Goal: Check status: Check status

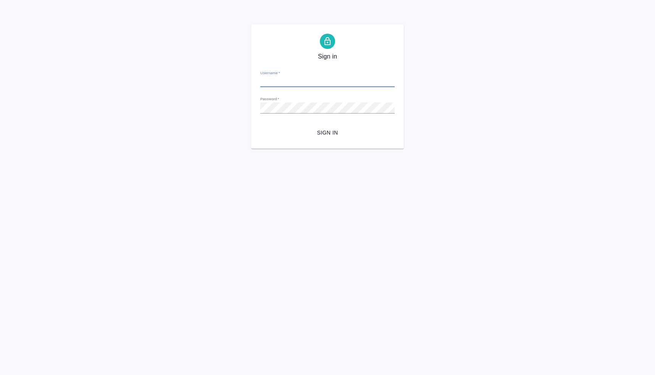
type input "[PERSON_NAME][EMAIL_ADDRESS][DOMAIN_NAME]"
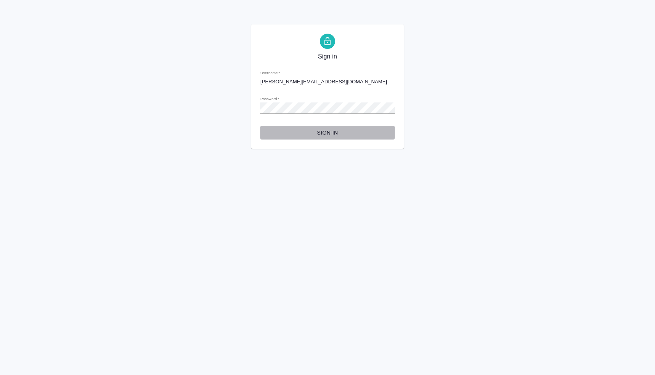
click at [331, 132] on span "Sign in" at bounding box center [327, 133] width 122 height 10
click at [247, 108] on div "Sign in Username   * n.lyamina@awatera.com Password   * urlPath   * / Sign in" at bounding box center [327, 86] width 655 height 124
click at [260, 126] on button "Sign in" at bounding box center [327, 133] width 134 height 14
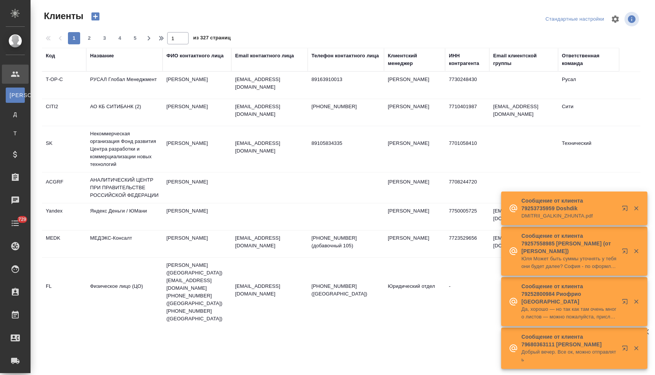
select select "RU"
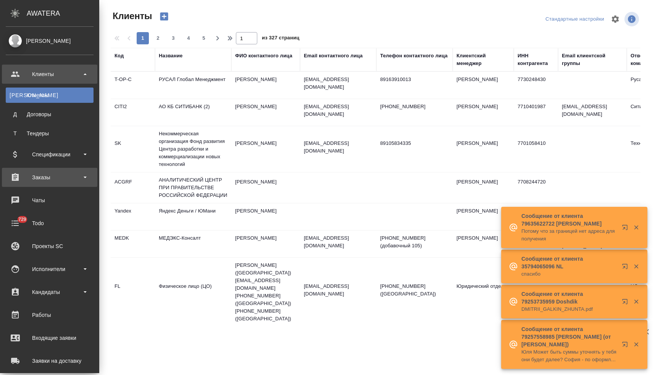
click at [42, 178] on div "Заказы" at bounding box center [50, 176] width 88 height 11
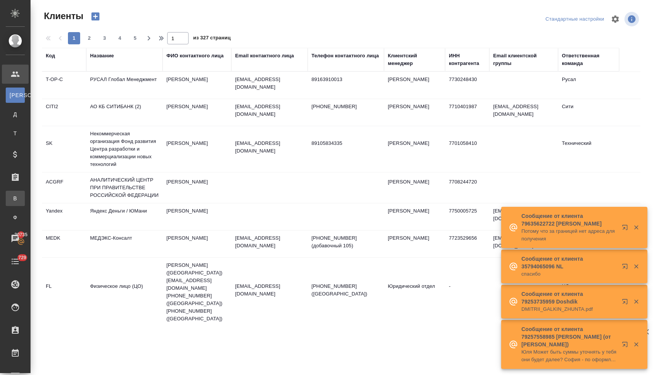
click at [11, 199] on div "Все заказы" at bounding box center [5, 198] width 11 height 8
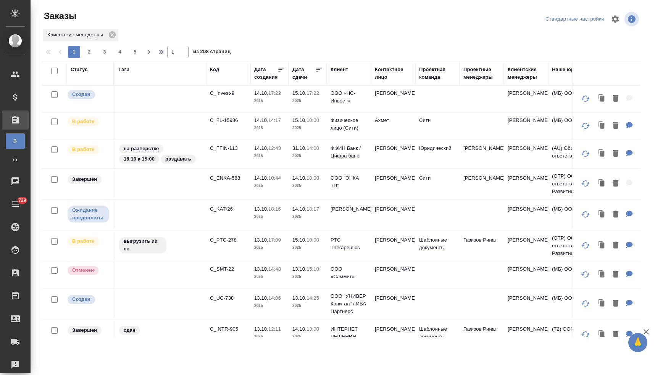
click at [79, 69] on div "Статус" at bounding box center [79, 70] width 17 height 8
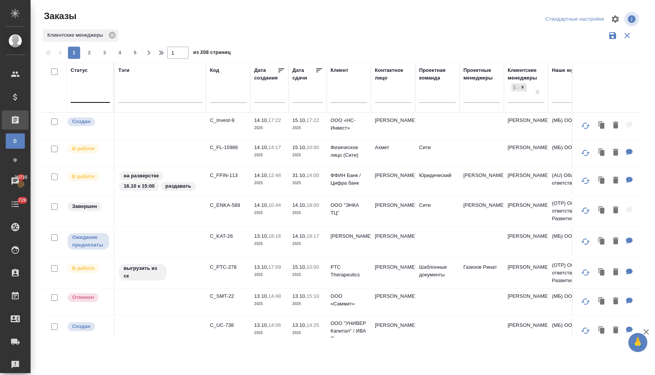
click at [87, 99] on div at bounding box center [90, 94] width 39 height 11
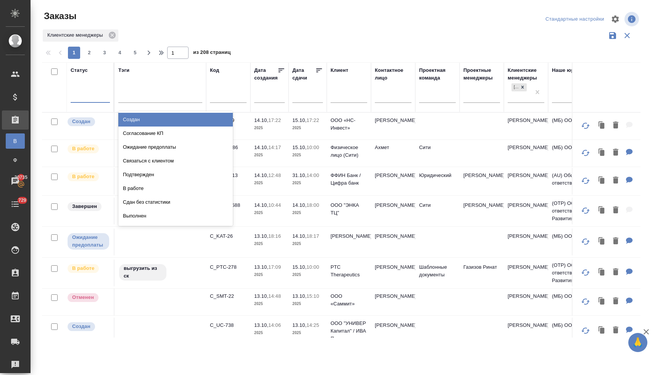
click at [138, 120] on div "Создан" at bounding box center [175, 120] width 115 height 14
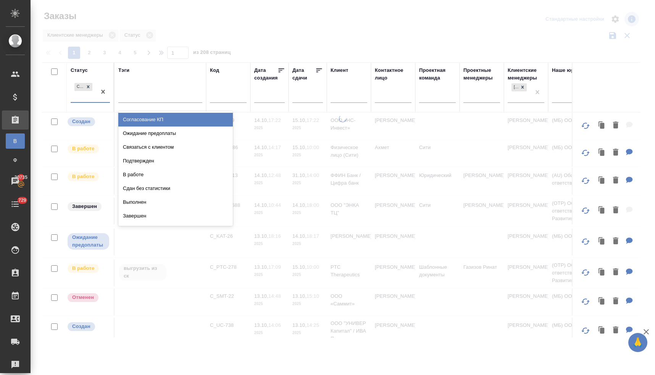
click at [83, 98] on div "Создан" at bounding box center [84, 91] width 26 height 21
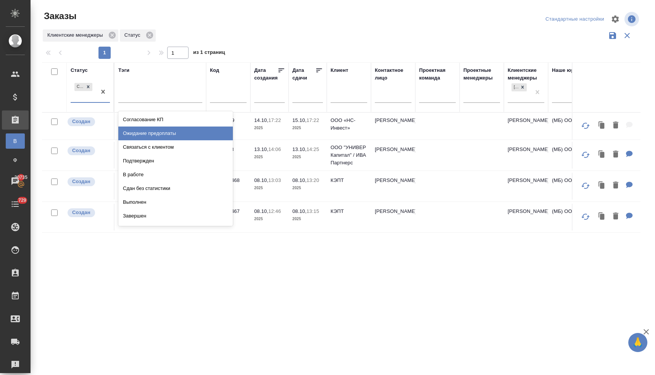
click at [129, 136] on div "Ожидание предоплаты" at bounding box center [175, 133] width 115 height 14
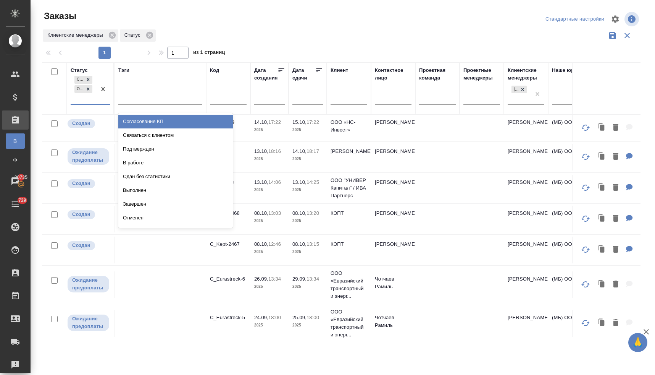
click at [84, 99] on div "Создан Ожидание предоплаты" at bounding box center [84, 89] width 26 height 30
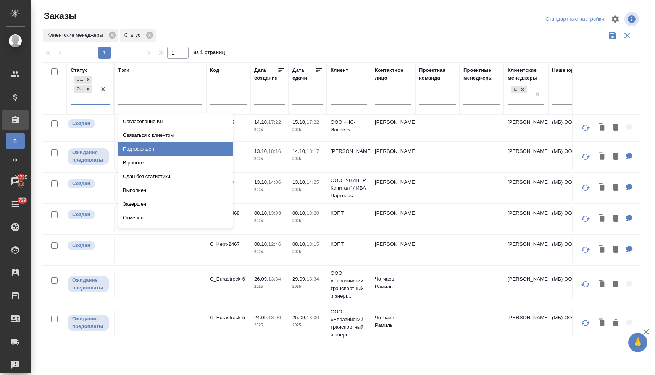
click at [128, 151] on div "Подтвержден" at bounding box center [175, 149] width 115 height 14
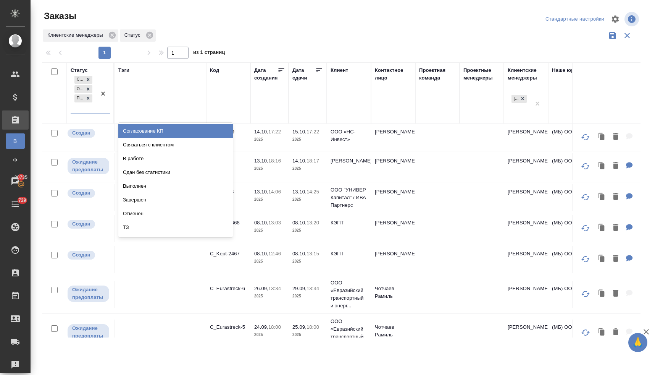
click at [84, 109] on div "Создан Ожидание предоплаты Подтвержден" at bounding box center [84, 93] width 26 height 39
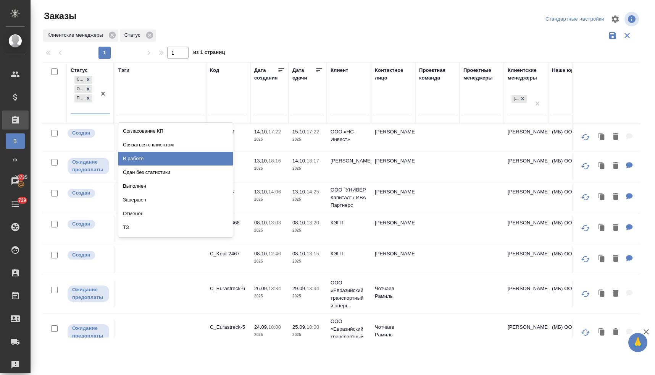
click at [129, 158] on div "В работе" at bounding box center [175, 159] width 115 height 14
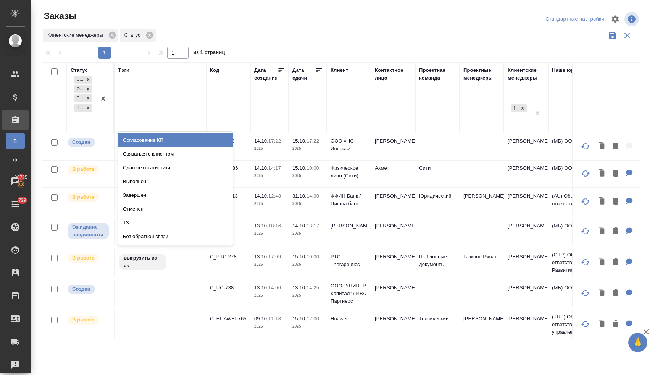
click at [83, 118] on div "Создан Ожидание предоплаты Подтвержден В работе" at bounding box center [84, 98] width 26 height 48
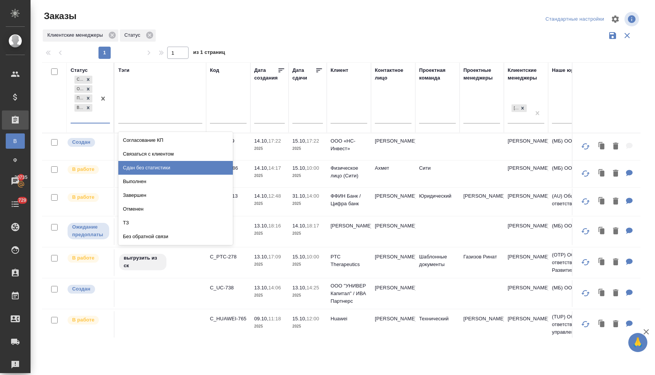
click at [139, 167] on div "Сдан без статистики" at bounding box center [175, 168] width 115 height 14
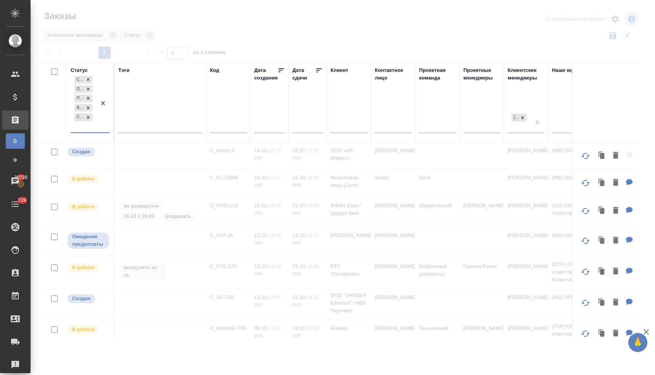
click at [91, 128] on div "Создан Ожидание предоплаты Подтвержден В работе Сдан без статистики" at bounding box center [84, 103] width 26 height 58
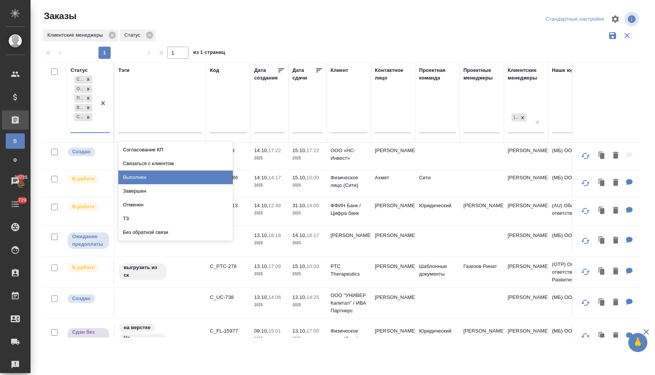
click at [142, 179] on div "Выполнен" at bounding box center [175, 177] width 115 height 14
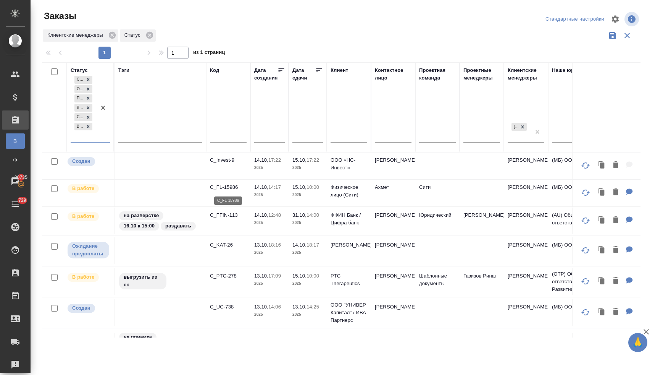
click at [218, 189] on p "C_FL-15986" at bounding box center [228, 187] width 37 height 8
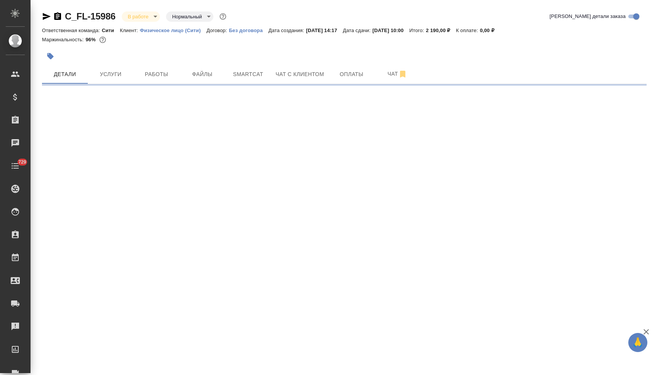
select select "RU"
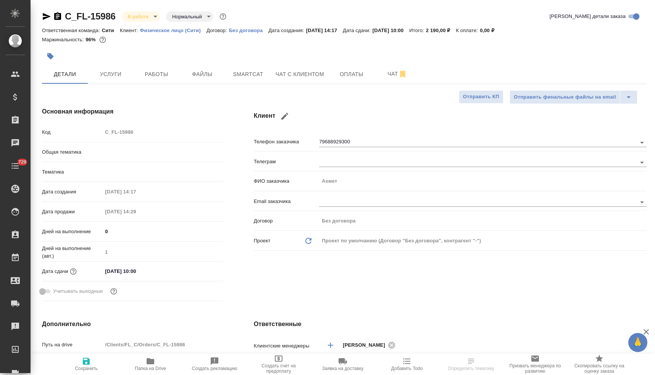
type textarea "x"
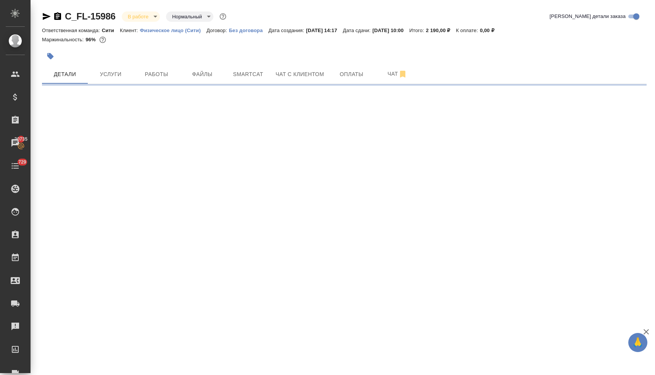
select select "RU"
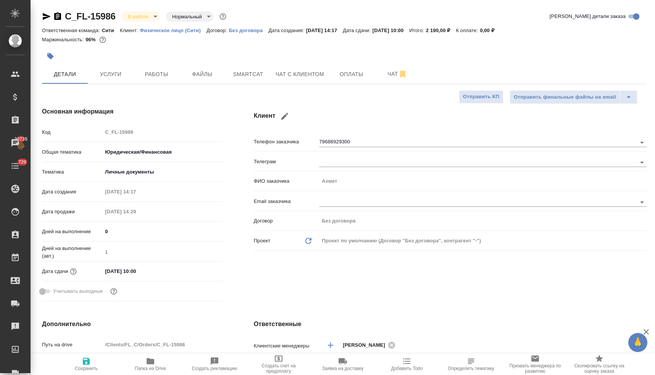
type textarea "x"
click at [148, 363] on icon "button" at bounding box center [151, 361] width 8 height 6
type textarea "x"
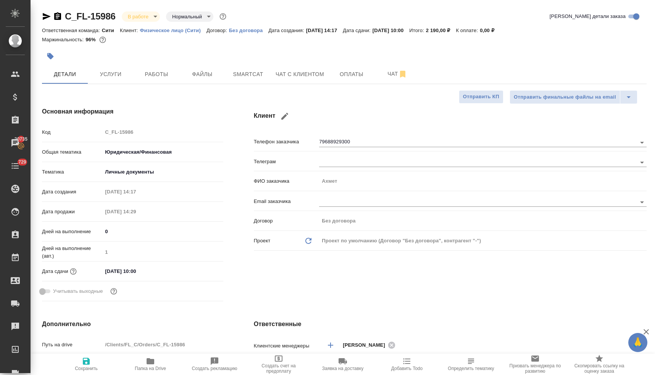
type textarea "x"
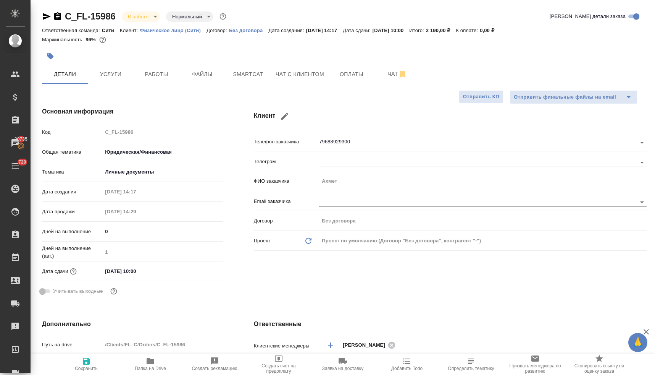
click at [101, 132] on div "Код C_FL-15986" at bounding box center [132, 131] width 181 height 13
type textarea "x"
